Goal: Task Accomplishment & Management: Manage account settings

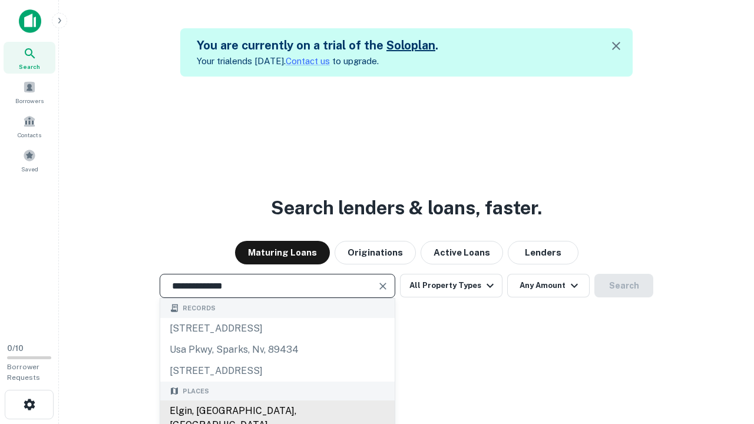
click at [277, 411] on div "Elgin, [GEOGRAPHIC_DATA], [GEOGRAPHIC_DATA]" at bounding box center [277, 418] width 234 height 35
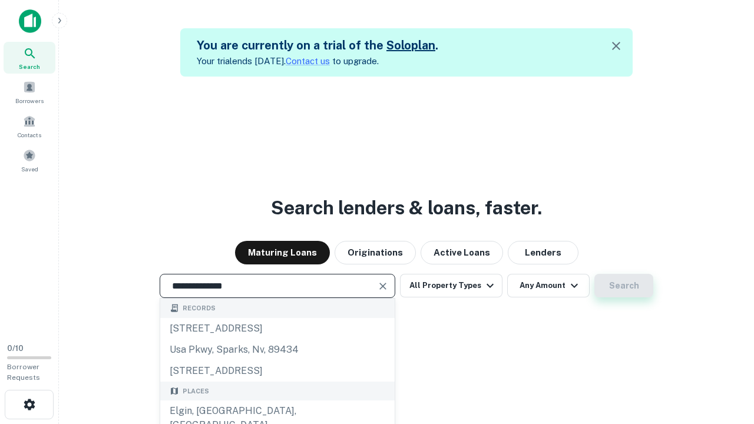
type input "**********"
click at [624, 286] on button "Search" at bounding box center [623, 286] width 59 height 24
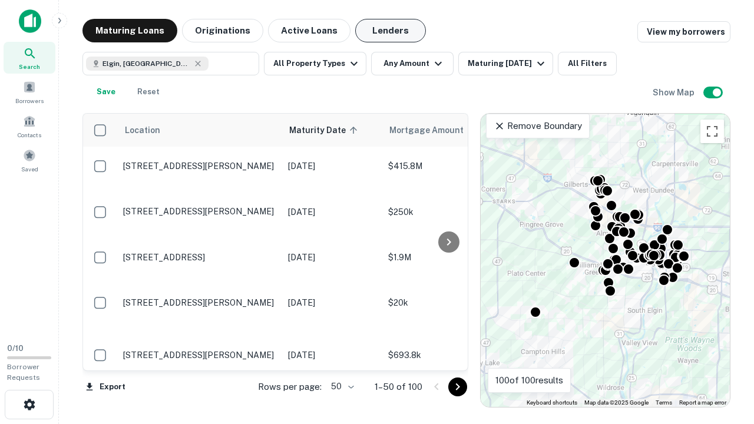
click at [391, 31] on button "Lenders" at bounding box center [390, 31] width 71 height 24
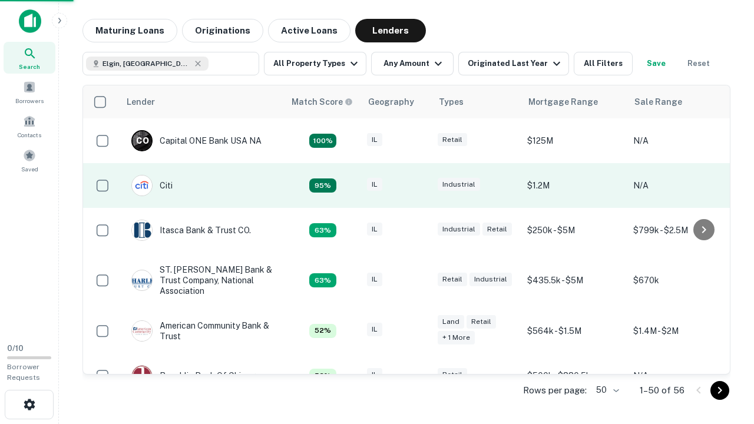
click at [418, 186] on div "IL" at bounding box center [396, 186] width 59 height 16
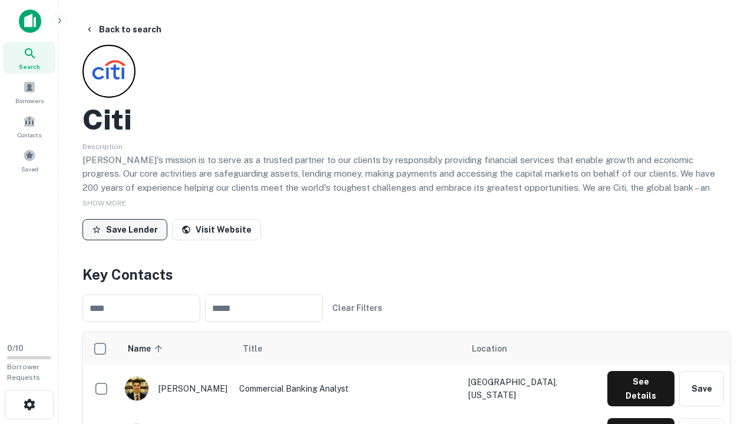
click at [125, 229] on button "Save Lender" at bounding box center [124, 229] width 85 height 21
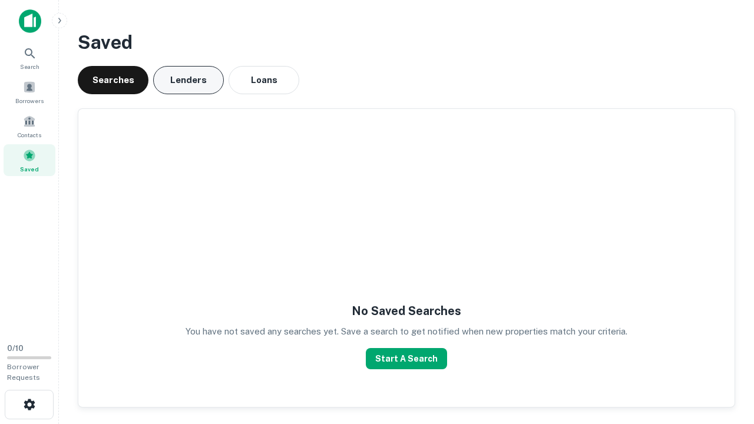
click at [188, 80] on button "Lenders" at bounding box center [188, 80] width 71 height 28
